Goal: Navigation & Orientation: Find specific page/section

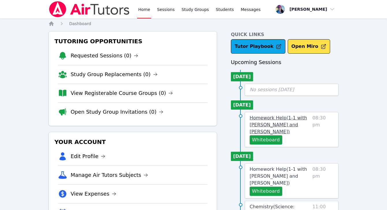
scroll to position [51, 0]
click at [196, 12] on link "Study Groups" at bounding box center [195, 9] width 30 height 18
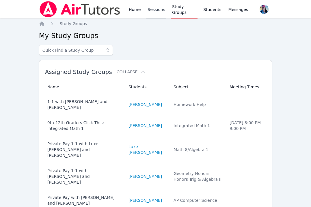
click at [157, 12] on link "Sessions" at bounding box center [156, 9] width 20 height 18
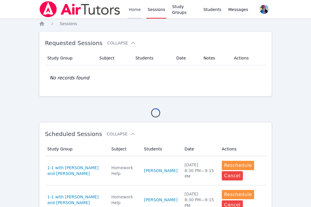
click at [128, 10] on link "Home" at bounding box center [135, 9] width 14 height 18
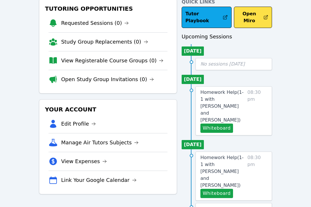
scroll to position [77, 0]
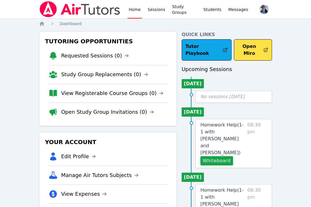
scroll to position [77, 0]
click at [247, 49] on button "Open Miro" at bounding box center [253, 49] width 38 height 21
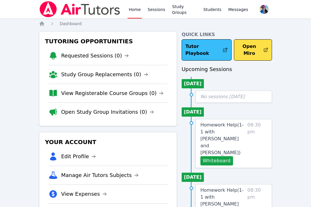
click at [217, 48] on link "Tutor Playbook" at bounding box center [207, 49] width 50 height 21
